Goal: Information Seeking & Learning: Learn about a topic

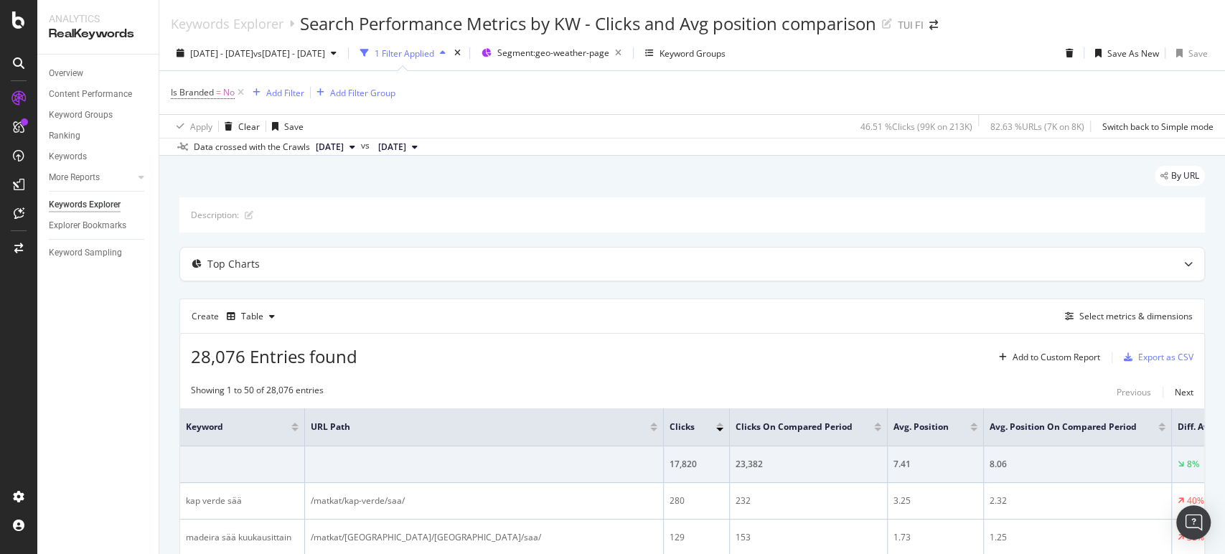
scroll to position [183, 0]
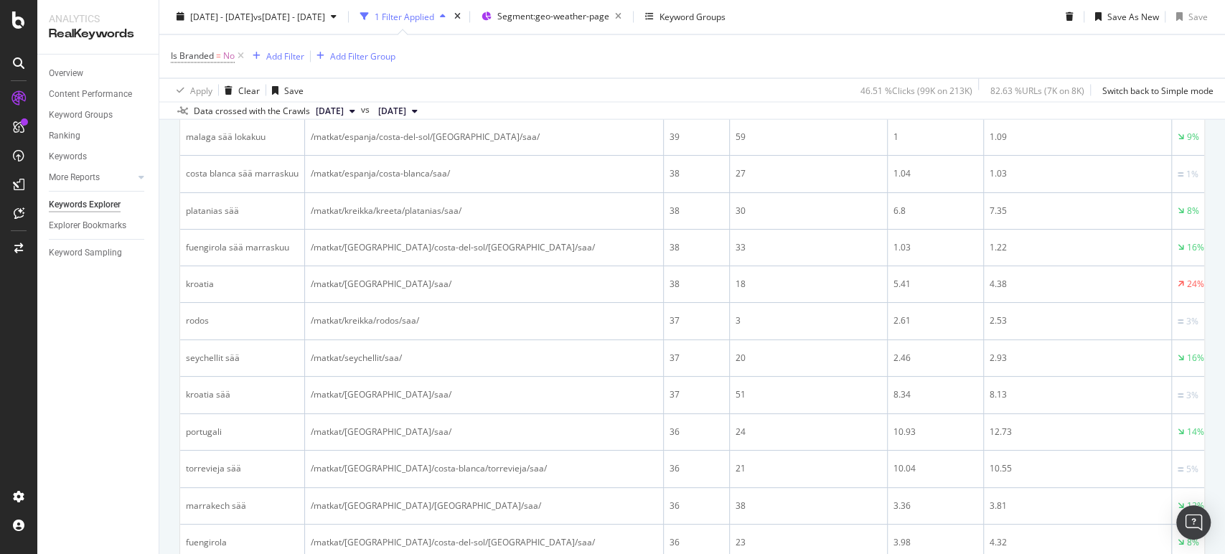
scroll to position [1870, 0]
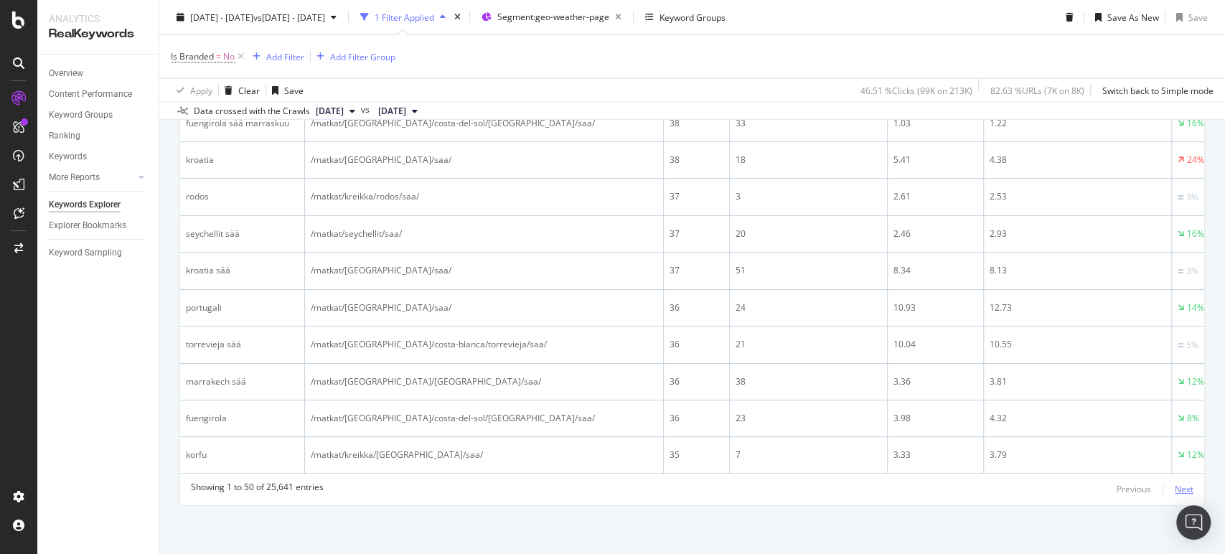
click at [1175, 489] on div "Next" at bounding box center [1184, 489] width 19 height 12
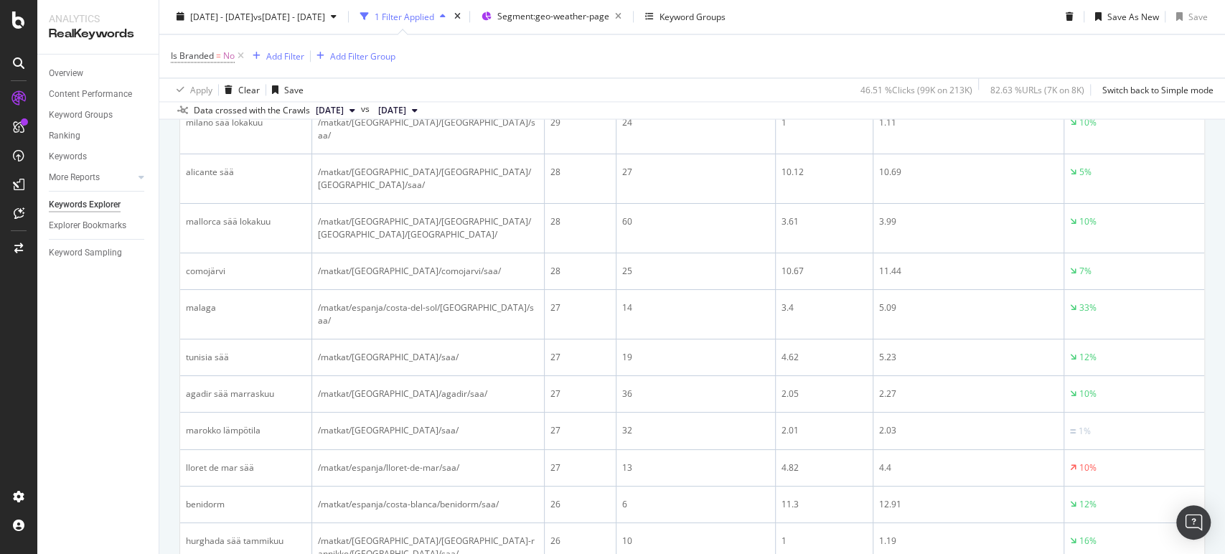
scroll to position [1875, 0]
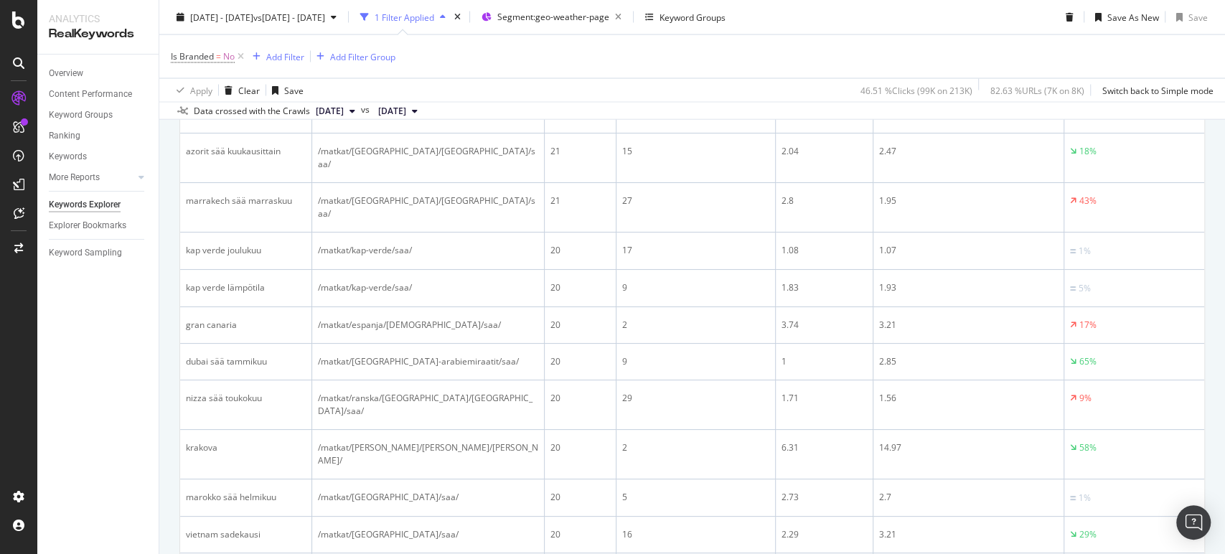
scroll to position [1918, 0]
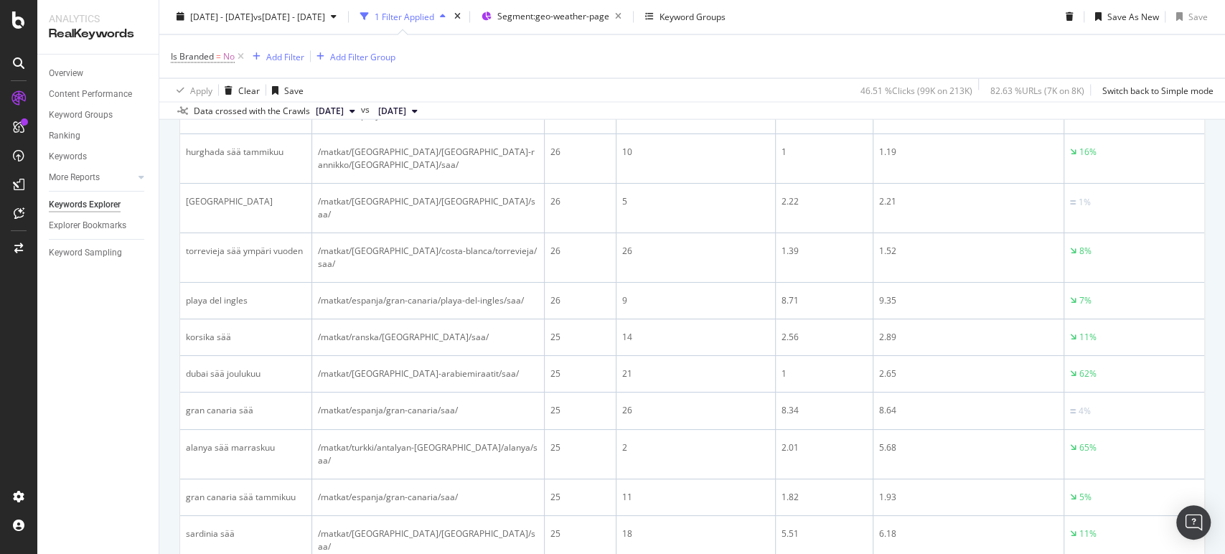
scroll to position [1875, 0]
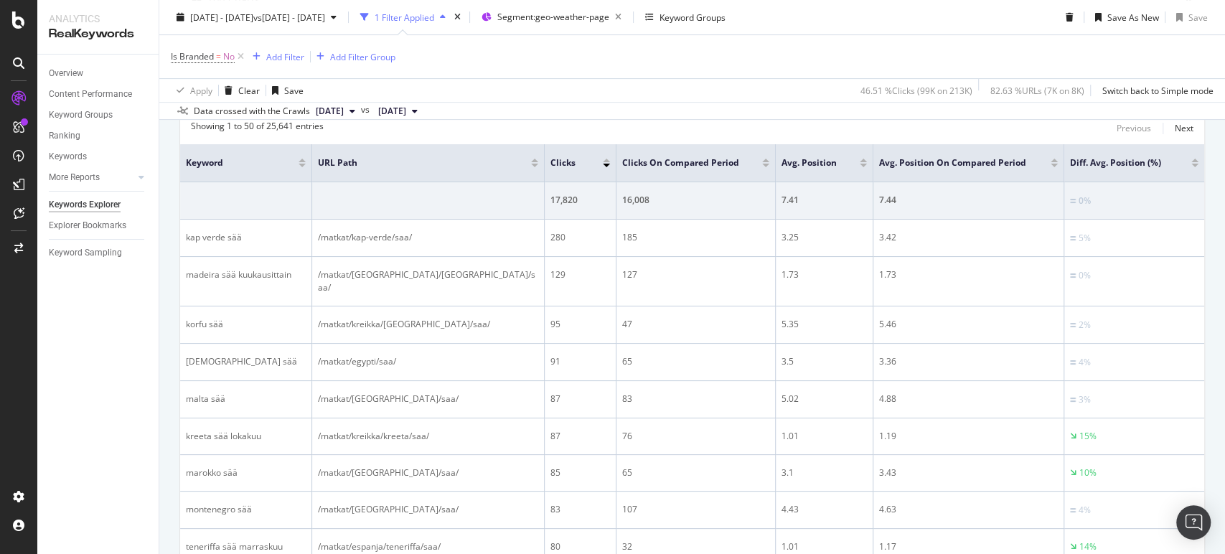
scroll to position [267, 0]
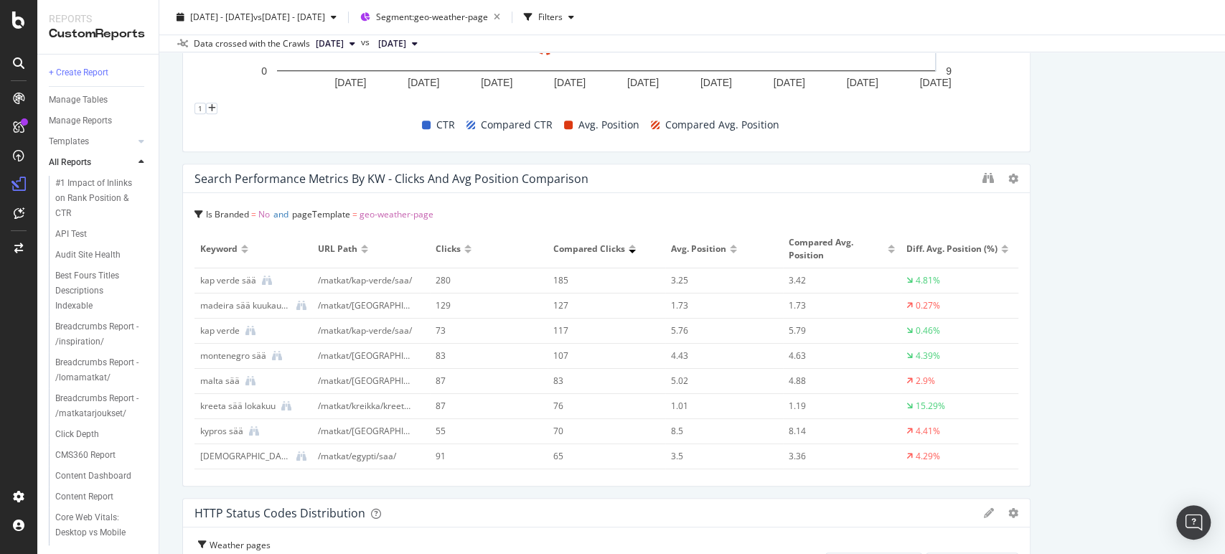
scroll to position [666, 0]
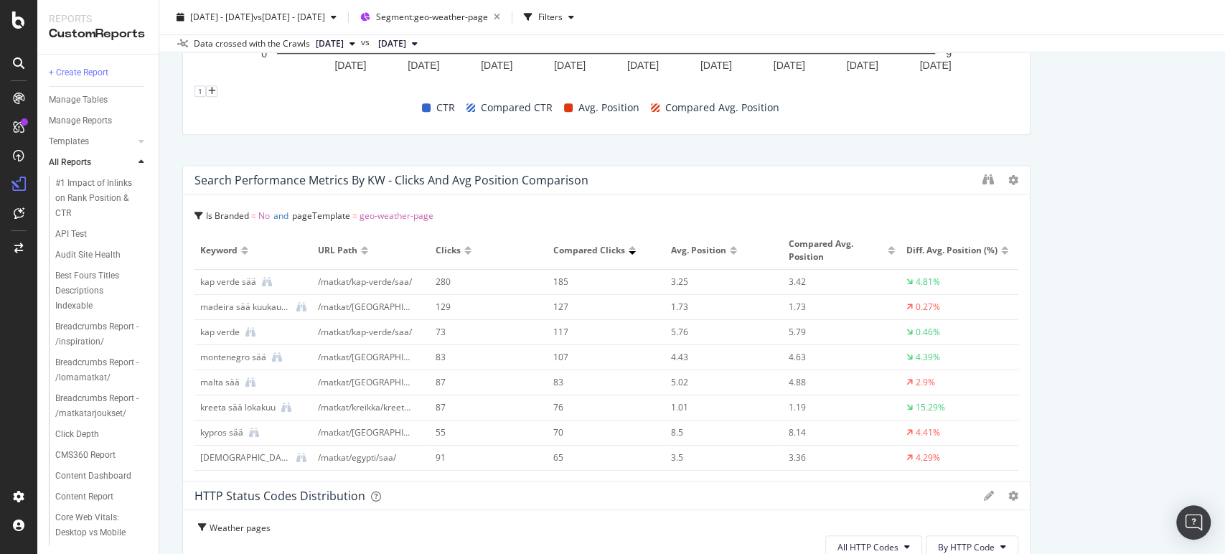
drag, startPoint x: 613, startPoint y: 161, endPoint x: 283, endPoint y: 181, distance: 330.6
click at [283, 181] on div "Search Performance Metrics by KW - Clicks and Avg position comparison" at bounding box center [584, 180] width 781 height 14
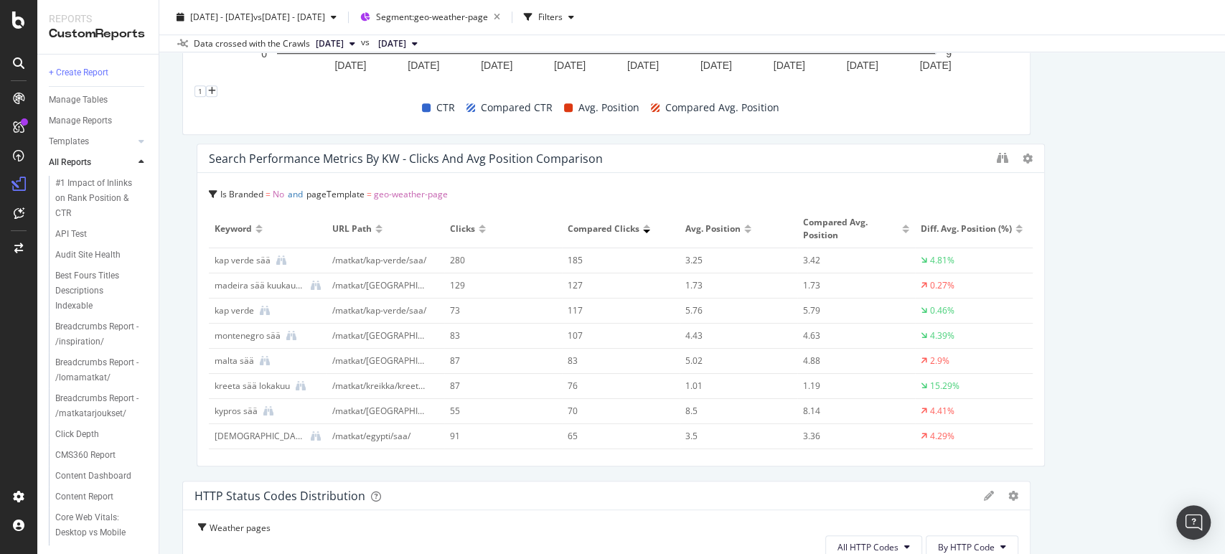
click at [209, 155] on div "Search Performance Metrics by KW - Clicks and Avg position comparison" at bounding box center [406, 158] width 394 height 14
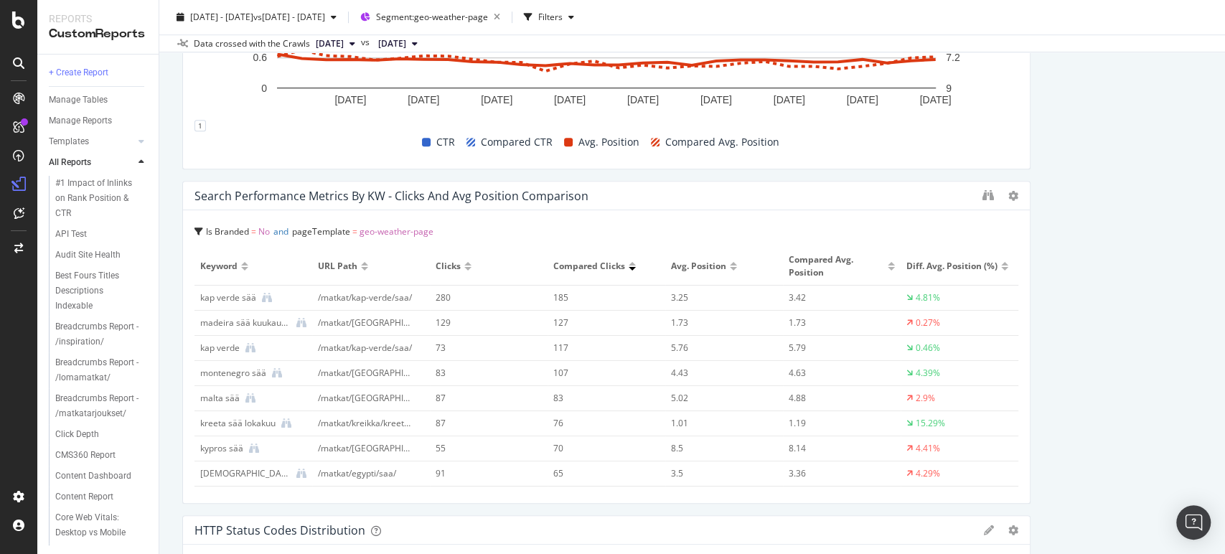
scroll to position [626, 0]
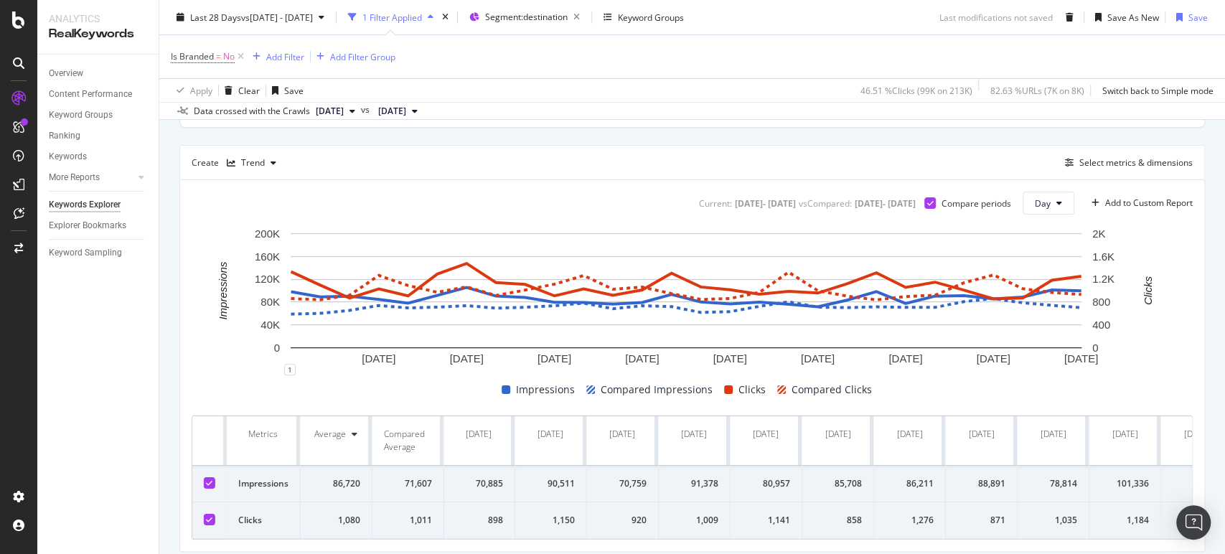
scroll to position [159, 0]
